Goal: Find specific page/section: Find specific page/section

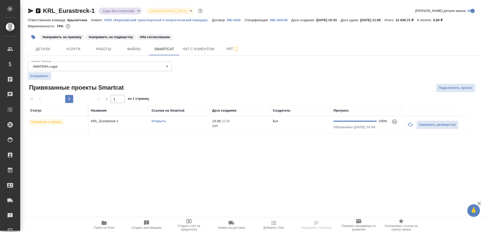
click at [125, 136] on div "KRL_Eurastreck-1 Сдан без статистики distributed Святая троица holyTrinity Крат…" at bounding box center [253, 73] width 457 height 147
click at [127, 127] on td "KRL_Eurastreck-1" at bounding box center [118, 125] width 61 height 18
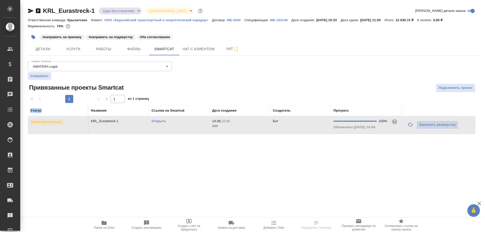
click at [127, 127] on td "KRL_Eurastreck-1" at bounding box center [118, 125] width 61 height 18
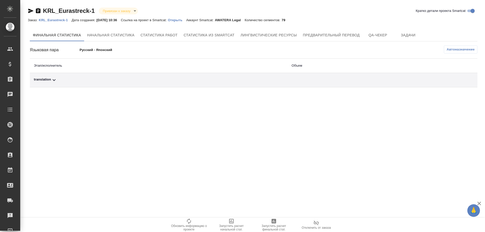
click at [51, 82] on div "translation" at bounding box center [159, 80] width 250 height 6
click at [52, 98] on p "[PERSON_NAME]" at bounding box center [48, 98] width 28 height 4
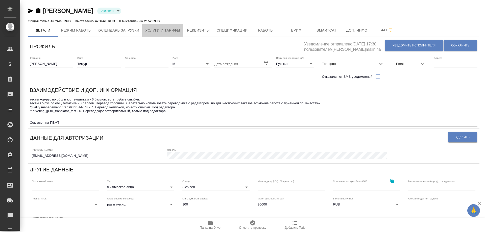
click at [174, 28] on span "Услуги и тарифы" at bounding box center [162, 30] width 35 height 6
